Goal: Information Seeking & Learning: Learn about a topic

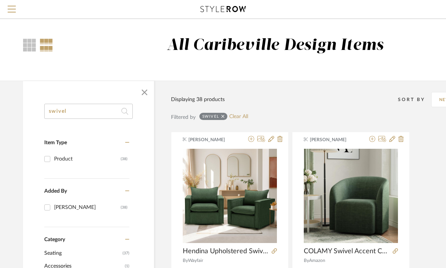
scroll to position [0, 5]
click at [98, 107] on input "swivel" at bounding box center [88, 111] width 89 height 15
click at [89, 115] on input "swivel" at bounding box center [88, 111] width 89 height 15
type input "s"
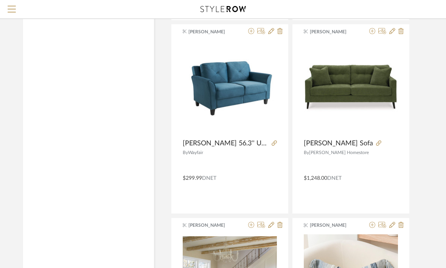
scroll to position [1246, 5]
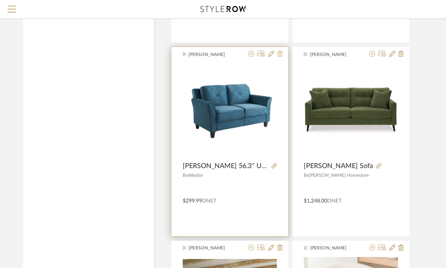
click at [280, 54] on icon at bounding box center [279, 54] width 5 height 6
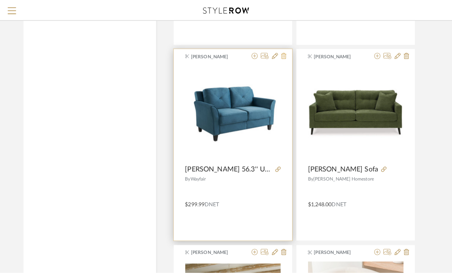
scroll to position [0, 0]
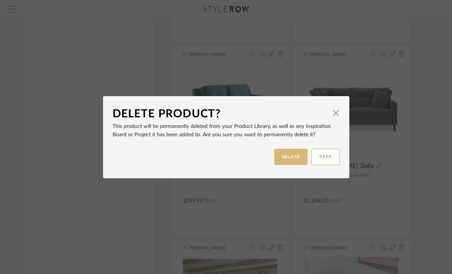
click at [293, 157] on button "DELETE" at bounding box center [290, 157] width 33 height 16
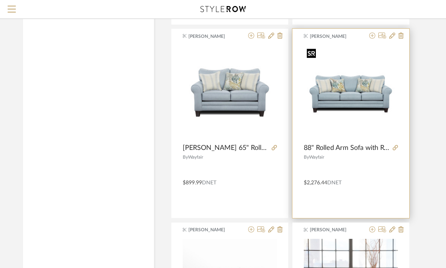
click at [0, 0] on img at bounding box center [0, 0] width 0 height 0
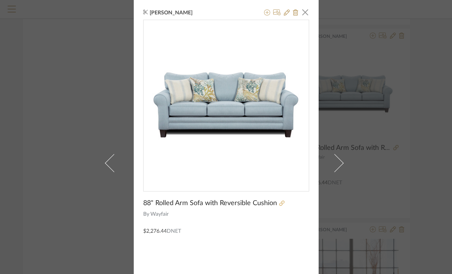
click at [279, 204] on icon at bounding box center [281, 203] width 5 height 5
click at [305, 14] on span "button" at bounding box center [305, 12] width 15 height 15
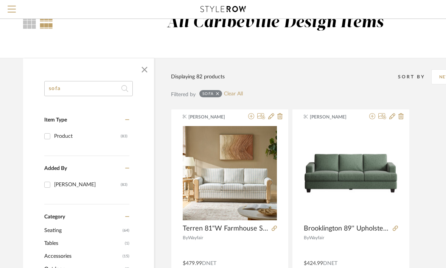
scroll to position [0, 5]
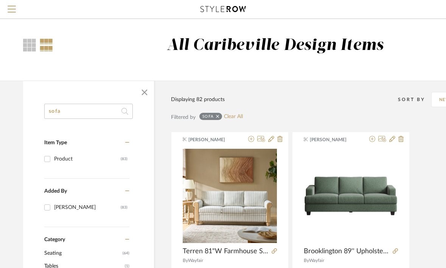
click at [106, 111] on input "sofa" at bounding box center [88, 111] width 89 height 15
type input "s"
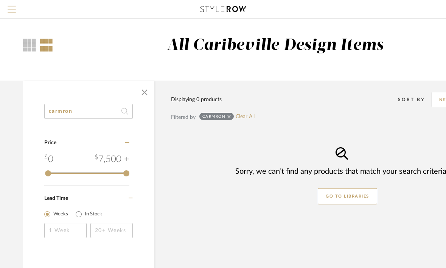
click at [87, 114] on input "carmron" at bounding box center [88, 111] width 89 height 15
type input "carm"
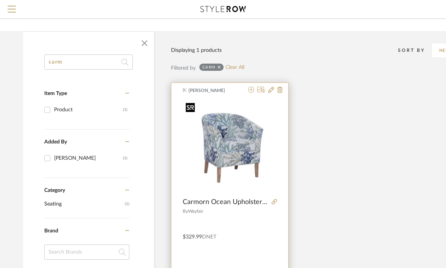
scroll to position [63, 5]
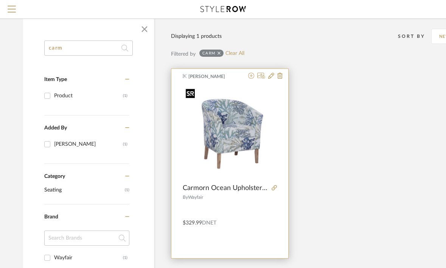
click at [228, 140] on img "0" at bounding box center [230, 133] width 94 height 94
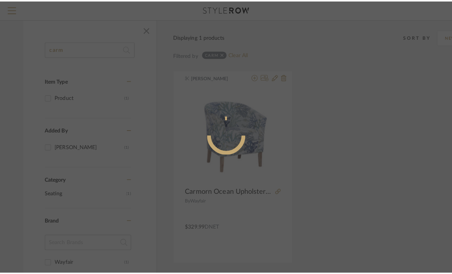
scroll to position [0, 0]
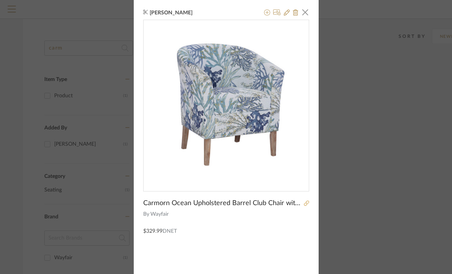
click at [305, 203] on icon at bounding box center [306, 203] width 5 height 5
click at [300, 16] on span "button" at bounding box center [305, 12] width 15 height 15
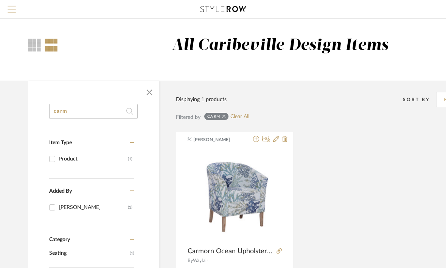
drag, startPoint x: 89, startPoint y: 113, endPoint x: -14, endPoint y: 112, distance: 102.6
click at [0, 112] on html "Search by brands, products, categories, colors, or styles Hello, [PERSON_NAME] …" at bounding box center [223, 134] width 446 height 268
type input "swivel"
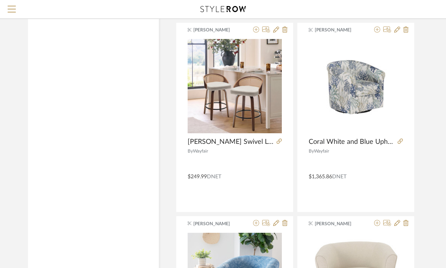
scroll to position [3016, 0]
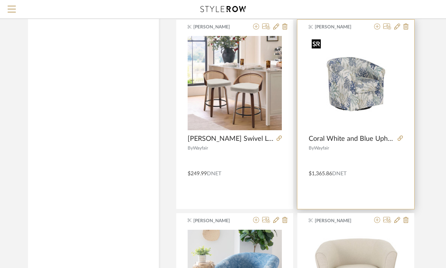
click at [359, 106] on img "0" at bounding box center [356, 83] width 94 height 94
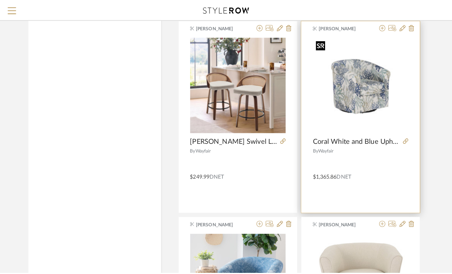
scroll to position [0, 0]
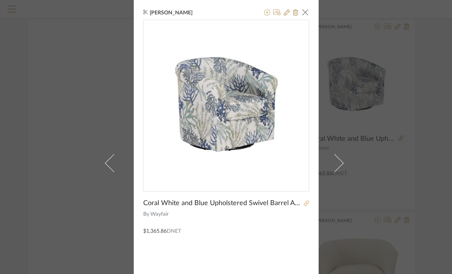
click at [304, 203] on icon at bounding box center [306, 203] width 5 height 5
click at [303, 13] on span "button" at bounding box center [305, 12] width 15 height 15
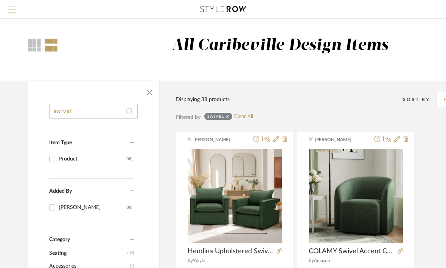
drag, startPoint x: 75, startPoint y: 109, endPoint x: 40, endPoint y: 99, distance: 35.8
type input "rug"
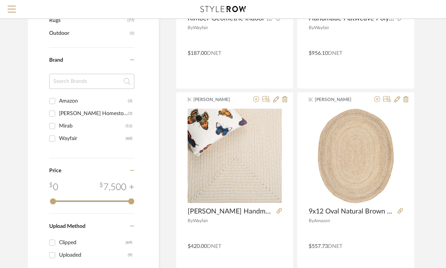
scroll to position [233, 0]
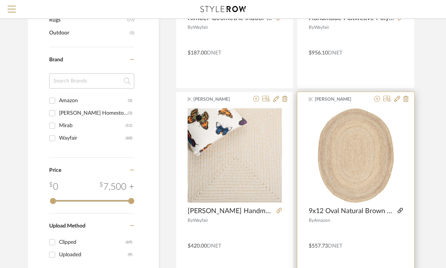
click at [402, 210] on icon at bounding box center [400, 210] width 5 height 5
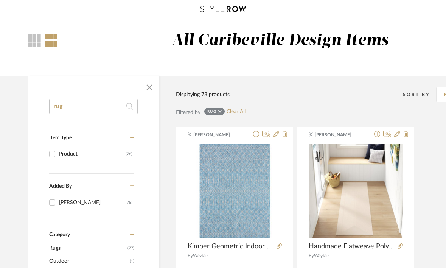
scroll to position [0, 0]
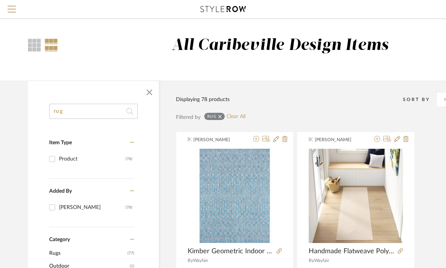
drag, startPoint x: 102, startPoint y: 109, endPoint x: 47, endPoint y: 109, distance: 55.3
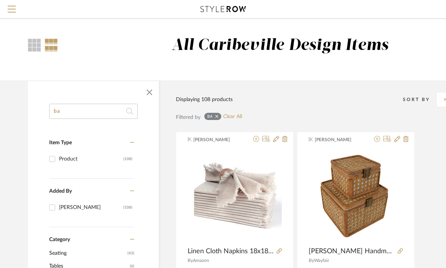
click at [74, 114] on input "ba" at bounding box center [93, 111] width 89 height 15
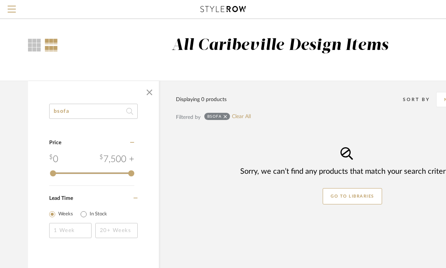
click at [56, 111] on input "bsofa" at bounding box center [93, 111] width 89 height 15
type input "sofa"
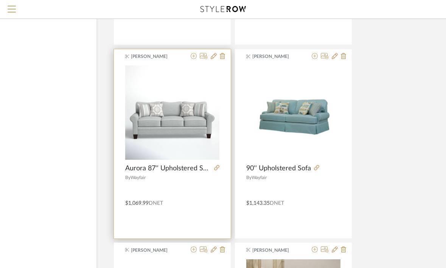
scroll to position [2221, 62]
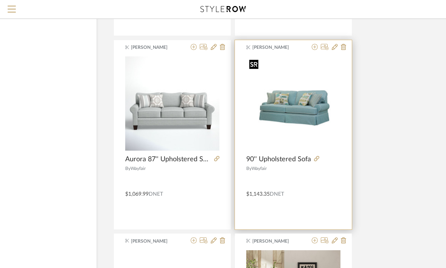
click at [305, 101] on img "0" at bounding box center [293, 103] width 94 height 94
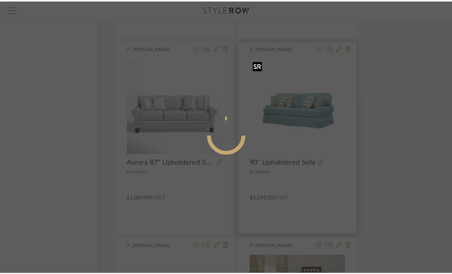
scroll to position [0, 0]
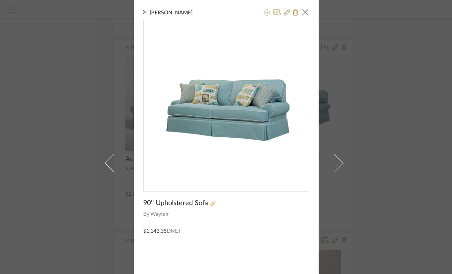
click at [210, 205] on icon at bounding box center [212, 203] width 5 height 5
click at [210, 203] on icon at bounding box center [212, 203] width 5 height 5
click at [304, 12] on span "button" at bounding box center [305, 12] width 15 height 15
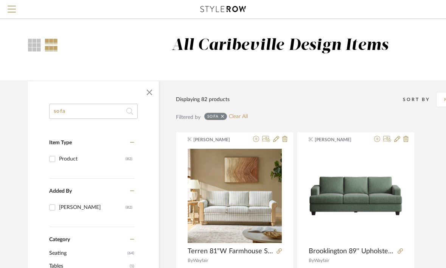
drag, startPoint x: 86, startPoint y: 110, endPoint x: 27, endPoint y: 110, distance: 59.4
type input "pine"
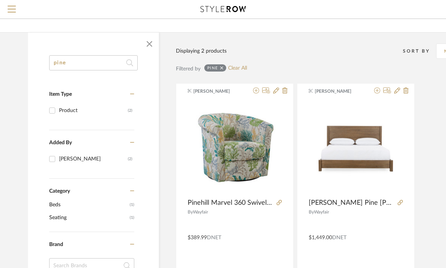
scroll to position [55, 0]
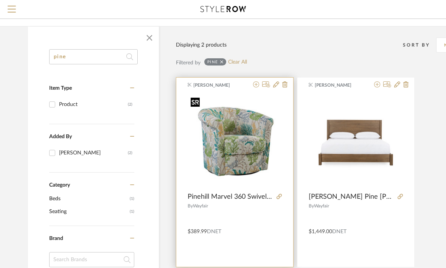
click at [251, 153] on img "0" at bounding box center [235, 141] width 94 height 94
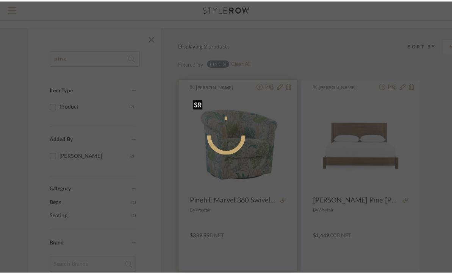
scroll to position [0, 0]
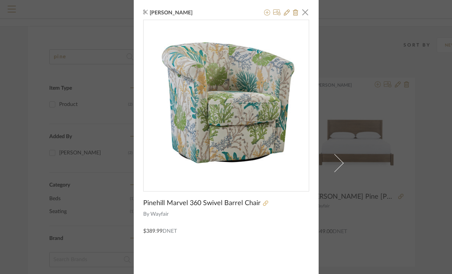
click at [263, 204] on icon at bounding box center [265, 203] width 5 height 5
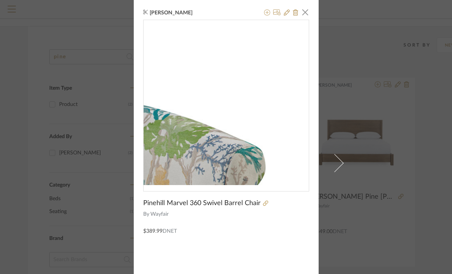
click at [302, 22] on img "0" at bounding box center [225, 102] width 165 height 165
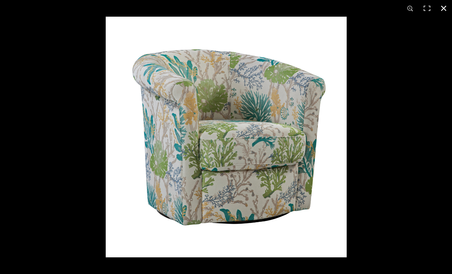
click at [444, 9] on button at bounding box center [443, 8] width 17 height 17
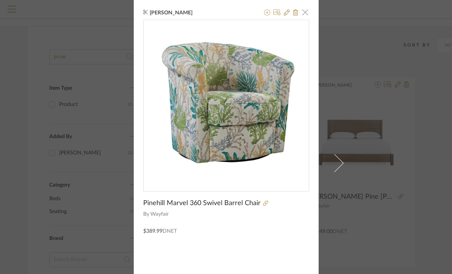
click at [299, 14] on span "button" at bounding box center [305, 12] width 15 height 15
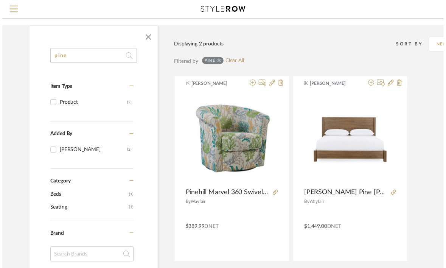
scroll to position [55, 0]
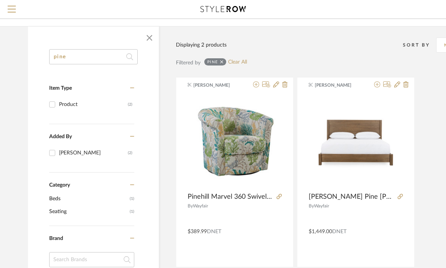
drag, startPoint x: 88, startPoint y: 58, endPoint x: 31, endPoint y: 54, distance: 56.5
click at [31, 54] on div "pine Item Type Product (2) Added By [PERSON_NAME] (2) Category Beds (1) Seating…" at bounding box center [93, 262] width 131 height 426
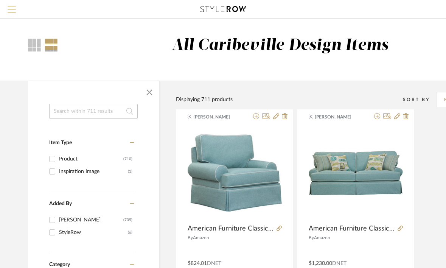
click at [81, 115] on input at bounding box center [93, 111] width 89 height 15
type input "/"
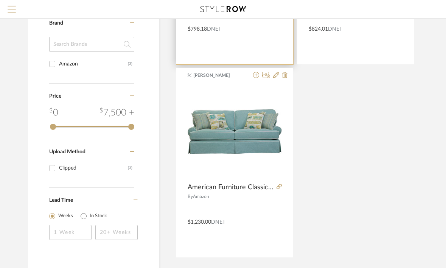
scroll to position [257, 0]
type input "American"
click at [99, 47] on input at bounding box center [91, 43] width 85 height 15
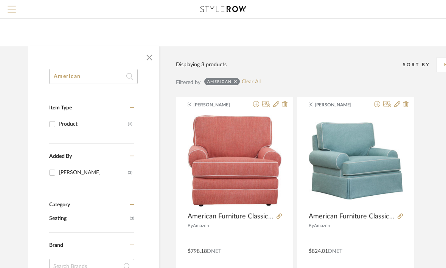
scroll to position [0, 0]
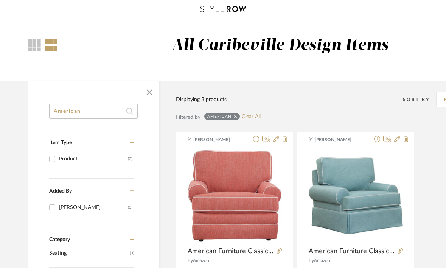
drag, startPoint x: 84, startPoint y: 112, endPoint x: 30, endPoint y: 108, distance: 53.9
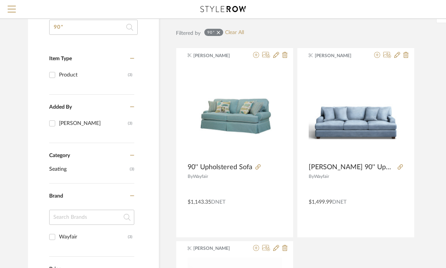
scroll to position [35, 0]
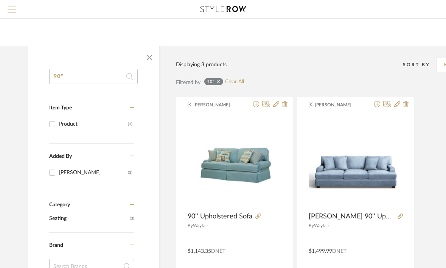
click at [118, 76] on input "90"" at bounding box center [93, 76] width 89 height 15
type input "9"
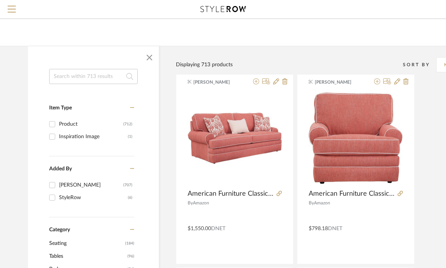
click at [108, 74] on input at bounding box center [93, 76] width 89 height 15
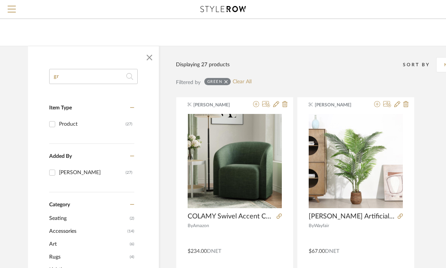
type input "g"
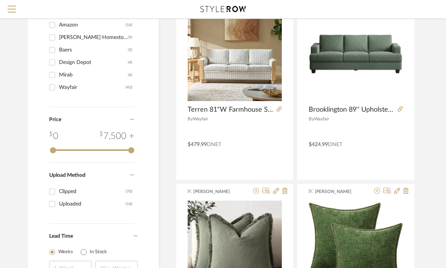
scroll to position [321, 0]
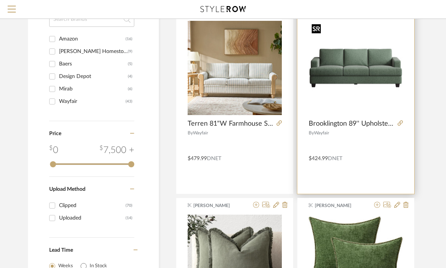
click at [368, 85] on img "0" at bounding box center [356, 68] width 94 height 94
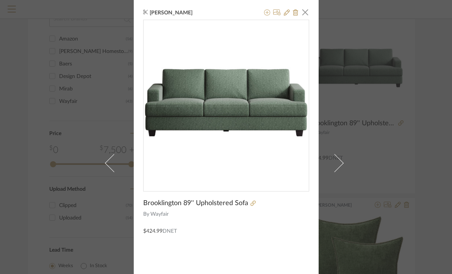
scroll to position [3, 0]
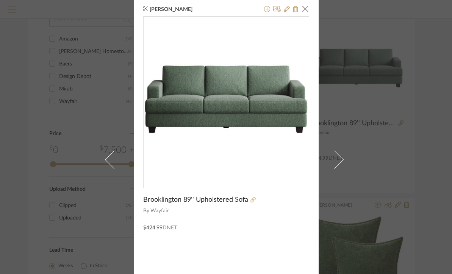
click at [248, 198] on link at bounding box center [252, 200] width 8 height 5
click at [299, 9] on span "button" at bounding box center [305, 8] width 15 height 15
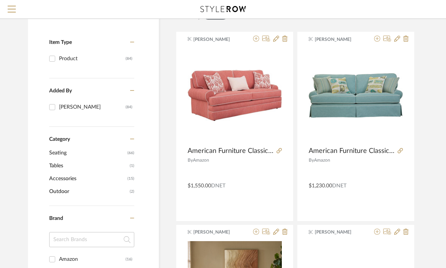
scroll to position [0, 0]
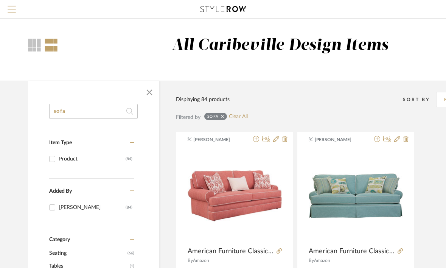
click at [68, 112] on input "sofa" at bounding box center [93, 111] width 89 height 15
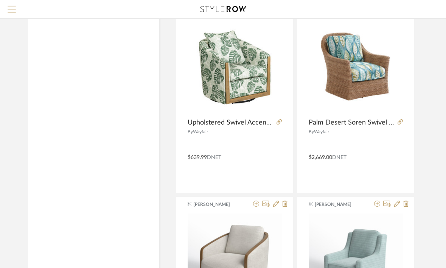
scroll to position [709, 0]
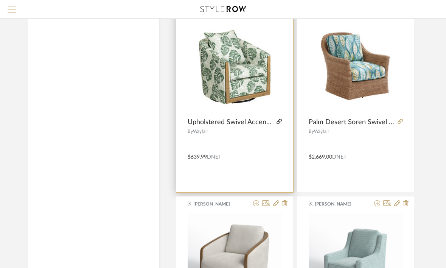
type input "swivel"
click at [280, 123] on icon at bounding box center [279, 121] width 5 height 5
